Goal: Transaction & Acquisition: Purchase product/service

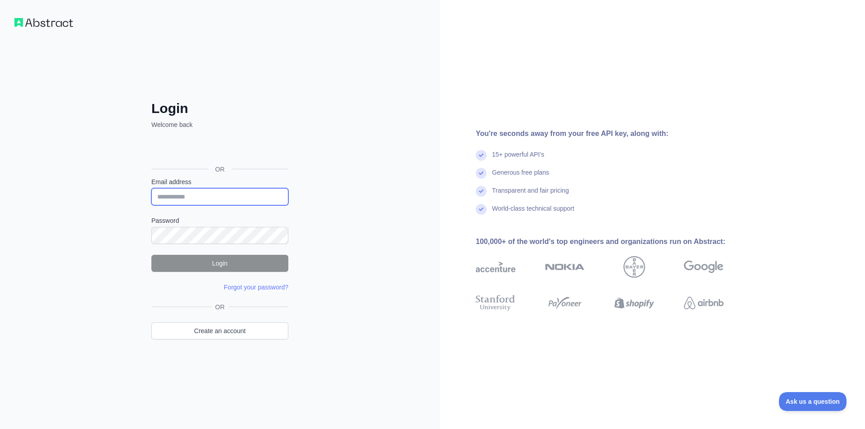
click at [250, 192] on input "Email address" at bounding box center [219, 196] width 137 height 17
click at [211, 195] on input "Email address" at bounding box center [219, 196] width 137 height 17
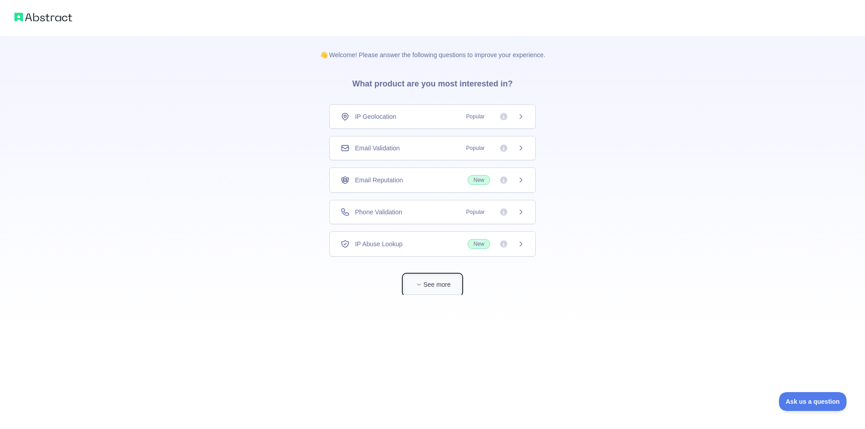
click at [439, 288] on button "See more" at bounding box center [432, 285] width 58 height 20
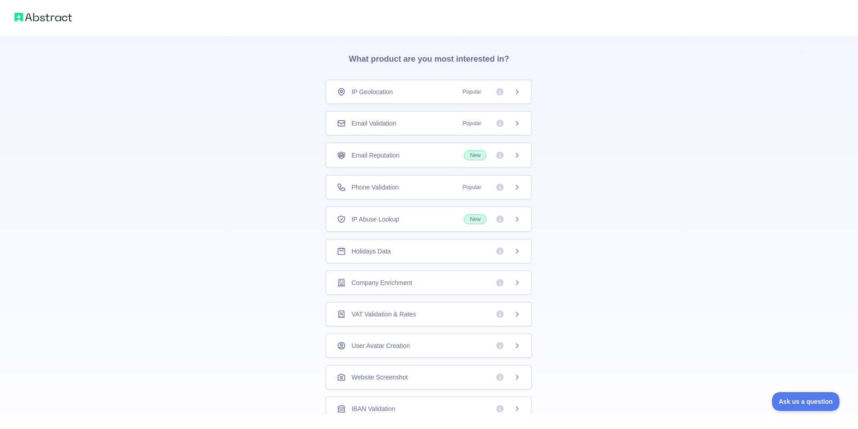
scroll to position [45, 0]
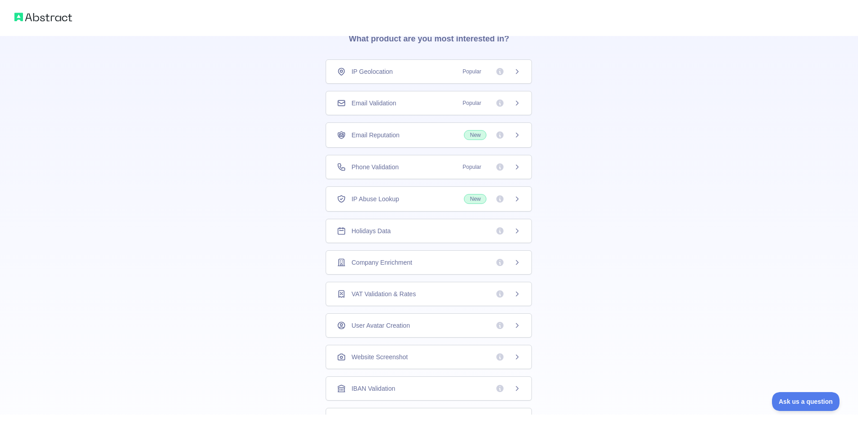
click at [433, 170] on div "Phone Validation Popular" at bounding box center [429, 167] width 184 height 9
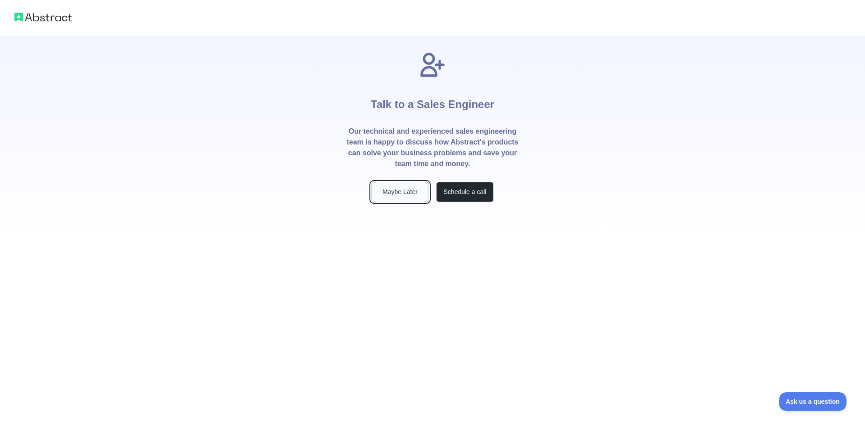
click at [411, 182] on button "Maybe Later" at bounding box center [400, 192] width 58 height 20
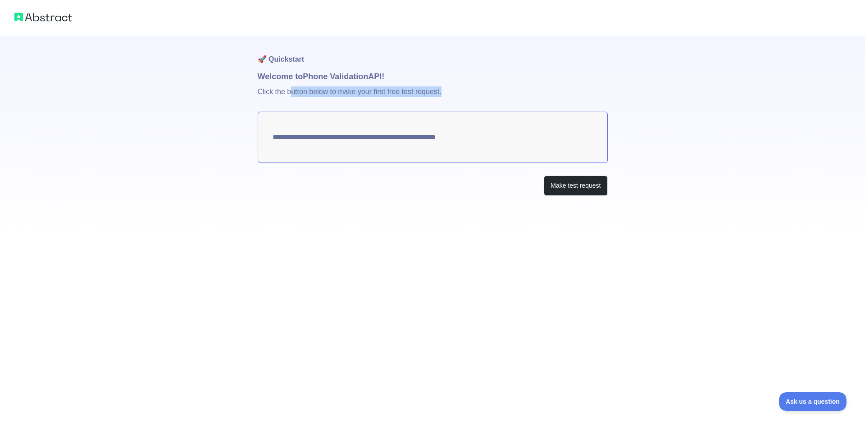
drag, startPoint x: 291, startPoint y: 93, endPoint x: 442, endPoint y: 93, distance: 150.9
click at [442, 93] on p "Click the button below to make your first free test request." at bounding box center [433, 97] width 350 height 29
click at [456, 97] on p "Click the button below to make your first free test request." at bounding box center [433, 97] width 350 height 29
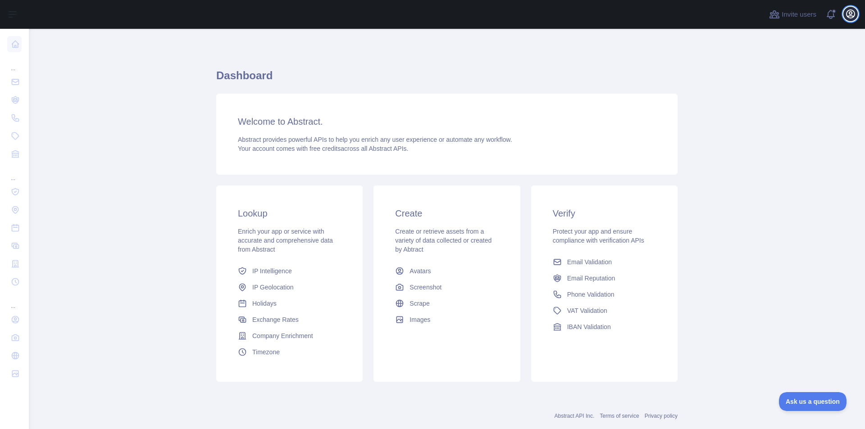
click at [848, 14] on icon "button" at bounding box center [850, 14] width 11 height 11
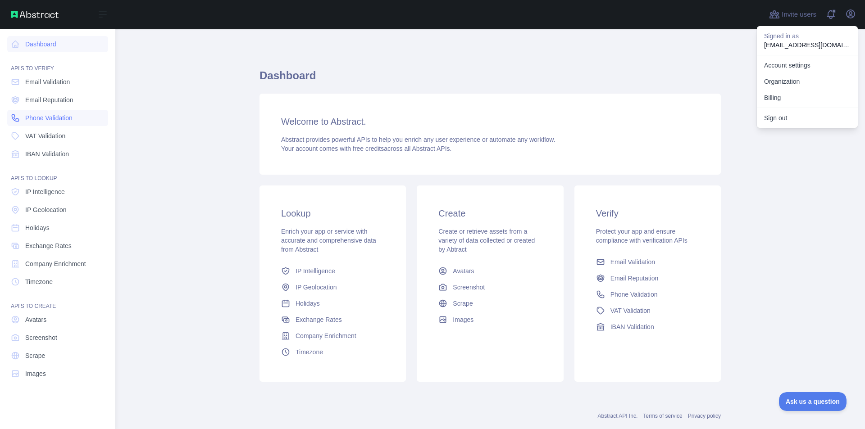
click at [58, 118] on span "Phone Validation" at bounding box center [48, 117] width 47 height 9
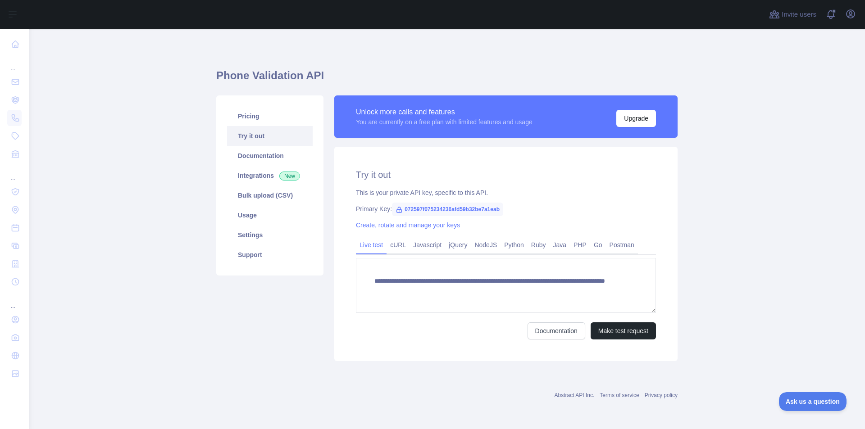
click at [141, 199] on main "**********" at bounding box center [447, 229] width 836 height 400
click at [264, 197] on link "Bulk upload (CSV)" at bounding box center [270, 196] width 86 height 20
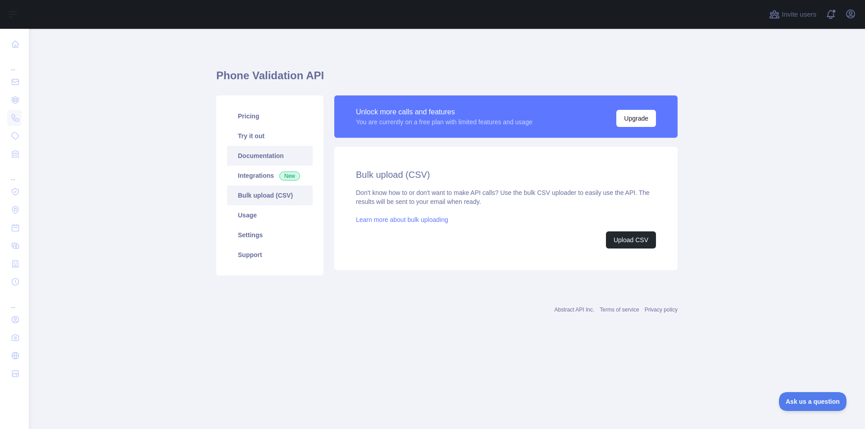
click at [267, 148] on link "Documentation" at bounding box center [270, 156] width 86 height 20
click at [268, 198] on link "Bulk upload (CSV)" at bounding box center [270, 196] width 86 height 20
click at [638, 241] on button "Upload CSV" at bounding box center [631, 239] width 50 height 17
